Goal: Information Seeking & Learning: Learn about a topic

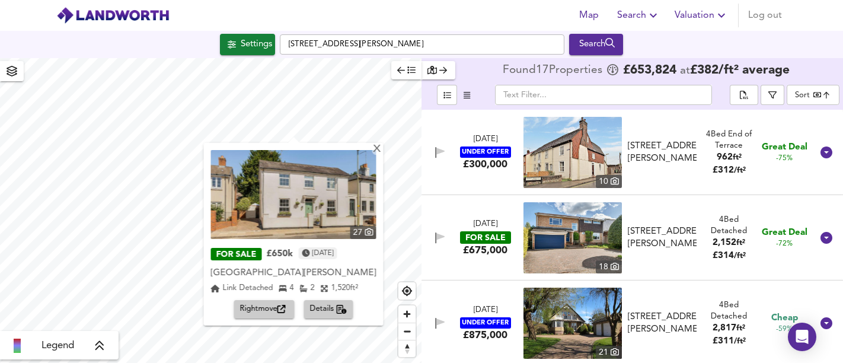
click at [265, 46] on div "[STREET_ADDRESS][PERSON_NAME] Search" at bounding box center [421, 44] width 843 height 21
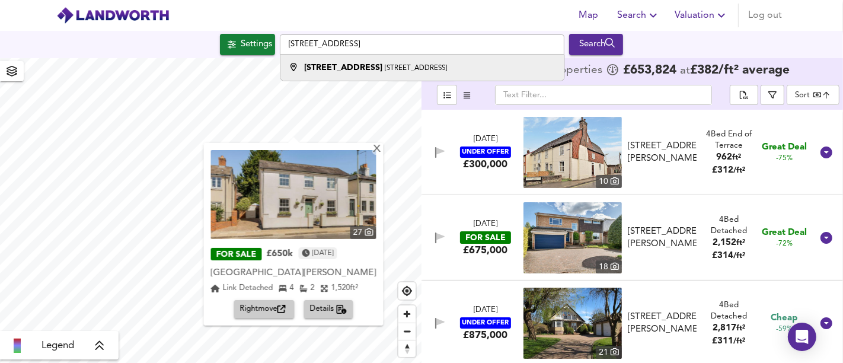
type input "[STREET_ADDRESS]"
click at [417, 67] on div "[STREET_ADDRESS]" at bounding box center [419, 68] width 272 height 12
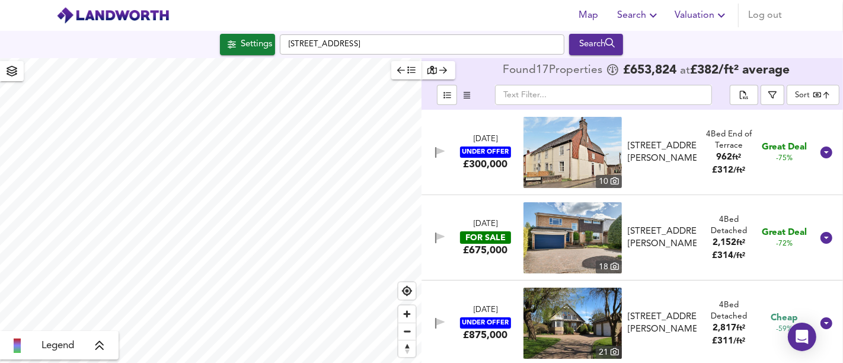
type input "418"
click at [247, 46] on div "Settings" at bounding box center [256, 44] width 31 height 15
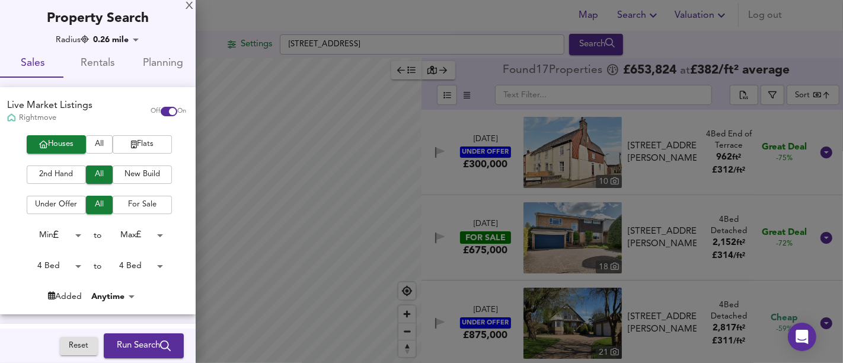
click at [67, 253] on div "Houses All Flats 2nd Hand All New Build Under Offer All For Sale Min 0 to Max 2…" at bounding box center [98, 224] width 196 height 179
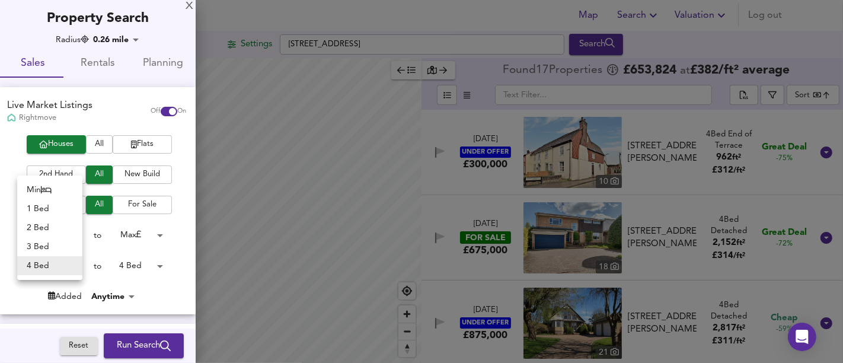
click at [65, 269] on body "Map Search Valuation Log out Settings [STREET_ADDRESS] Search Legend Found 17 P…" at bounding box center [421, 181] width 843 height 363
click at [60, 184] on li "Min" at bounding box center [49, 189] width 65 height 19
type input "0"
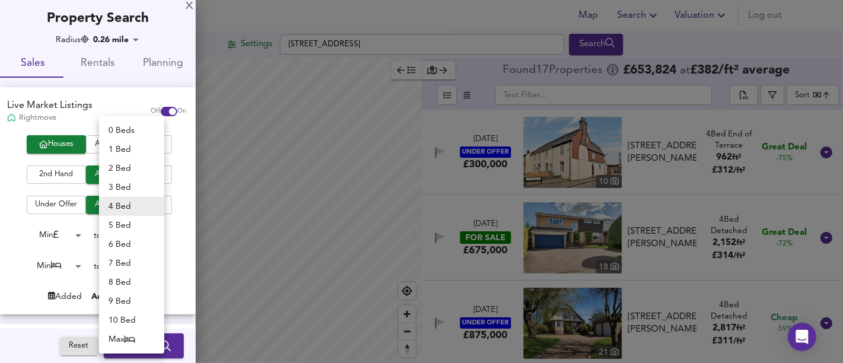
click at [119, 272] on body "Map Search Valuation Log out Settings [STREET_ADDRESS] Search Legend Found 17 P…" at bounding box center [421, 181] width 843 height 363
click at [133, 164] on li "2 Bed" at bounding box center [131, 168] width 65 height 19
type input "2"
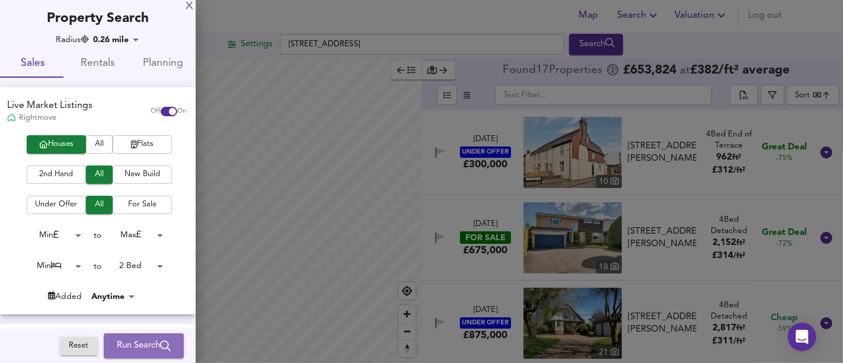
click at [149, 342] on span "Run Search" at bounding box center [144, 345] width 54 height 15
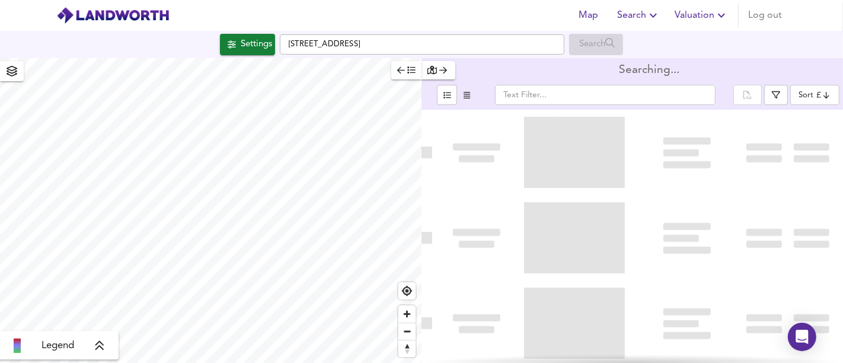
type input "bestdeal"
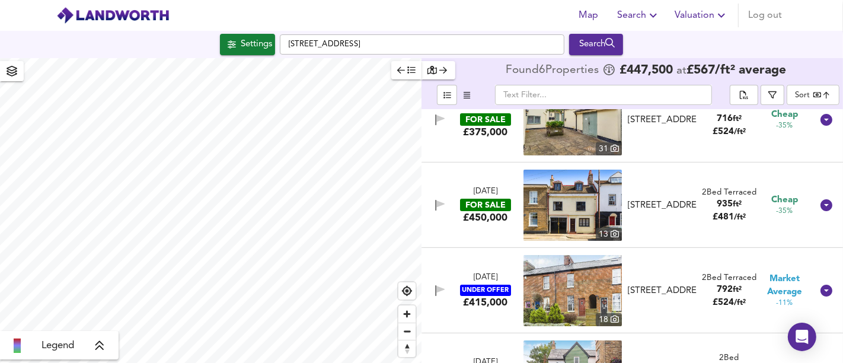
scroll to position [193, 0]
